Goal: Find contact information

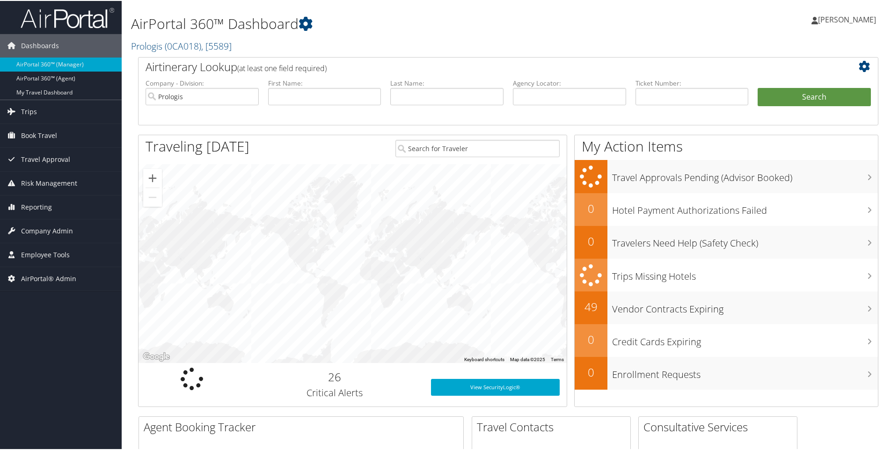
click at [250, 46] on h2 "Prologis ( 0CA018 ) , [ 5589 ]" at bounding box center [382, 44] width 503 height 16
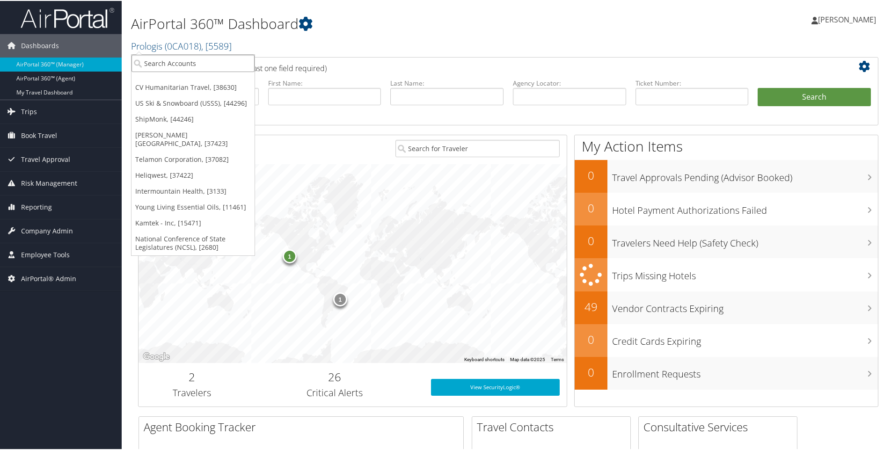
click at [209, 61] on input "search" at bounding box center [192, 62] width 123 height 17
type input "smi"
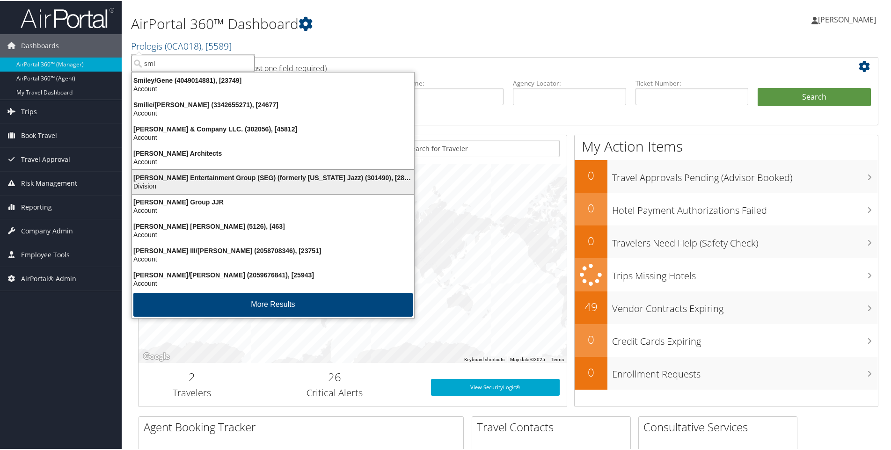
click at [178, 178] on div "Smith Entertainment Group (SEG) (formerly Utah Jazz) (301490), [28775]" at bounding box center [272, 177] width 293 height 8
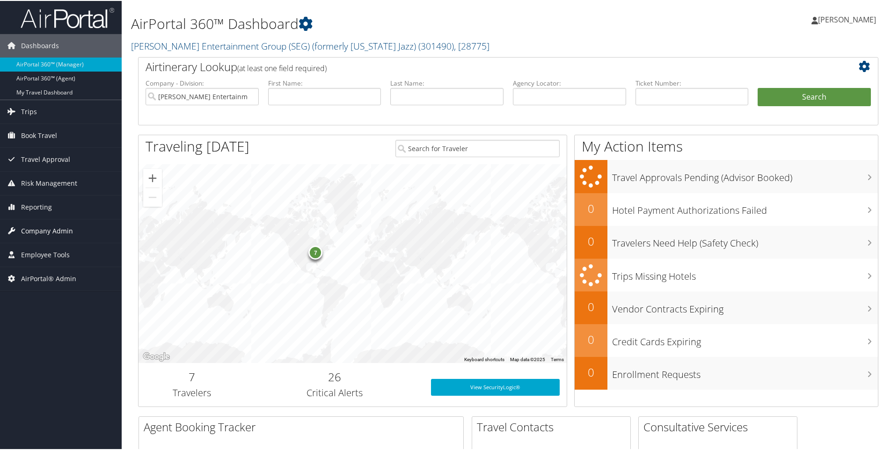
click at [55, 229] on span "Company Admin" at bounding box center [47, 230] width 52 height 23
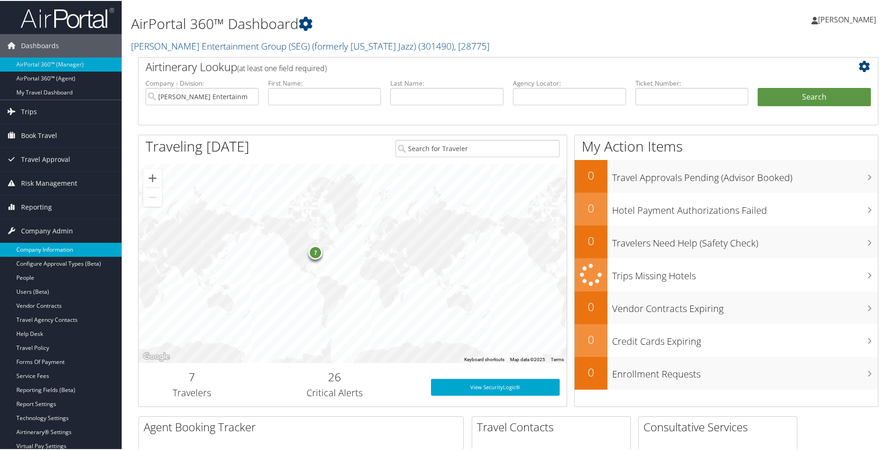
click at [44, 249] on link "Company Information" at bounding box center [61, 249] width 122 height 14
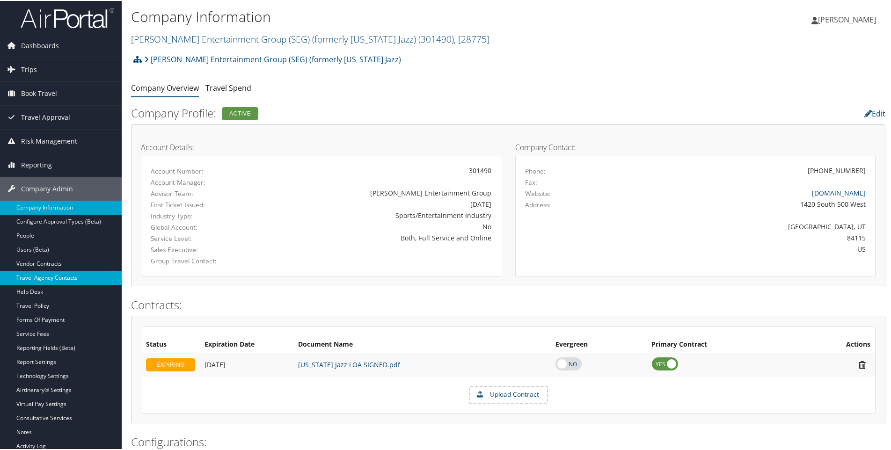
click at [47, 277] on link "Travel Agency Contacts" at bounding box center [61, 277] width 122 height 14
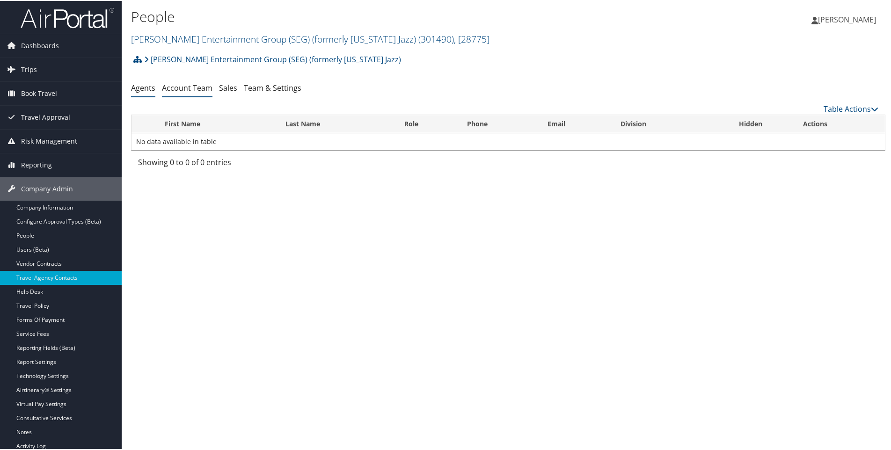
click at [181, 83] on link "Account Team" at bounding box center [187, 87] width 51 height 10
